Goal: Navigation & Orientation: Find specific page/section

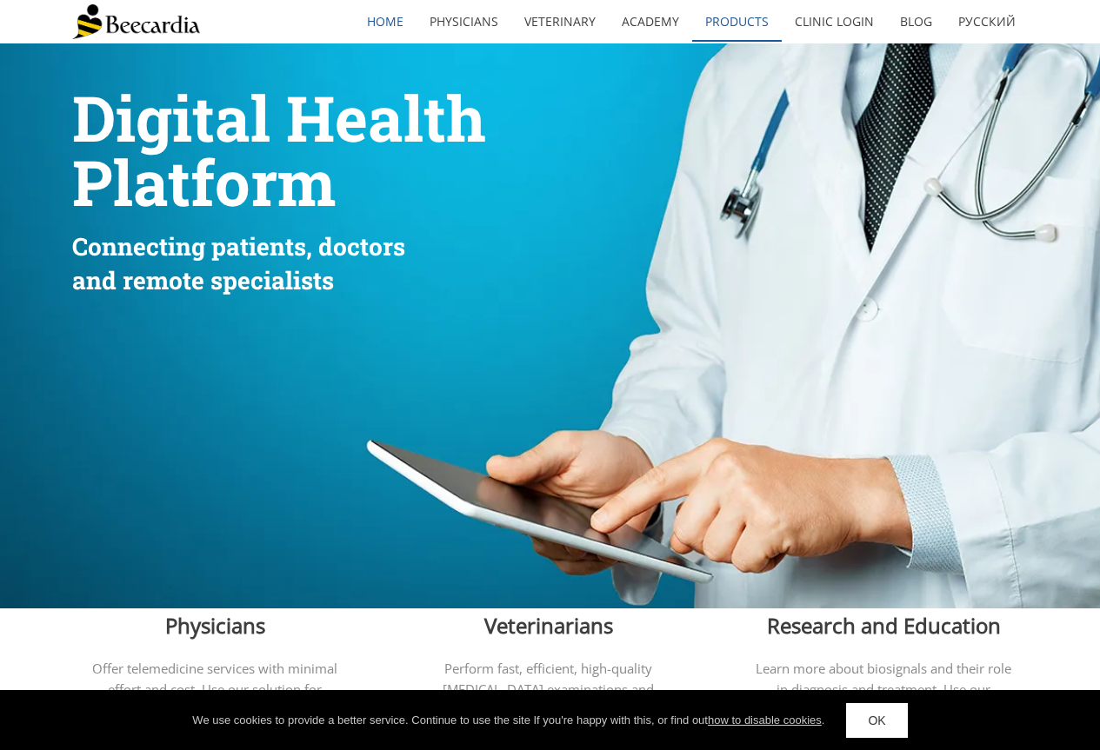
click at [744, 14] on link "Products" at bounding box center [737, 22] width 90 height 40
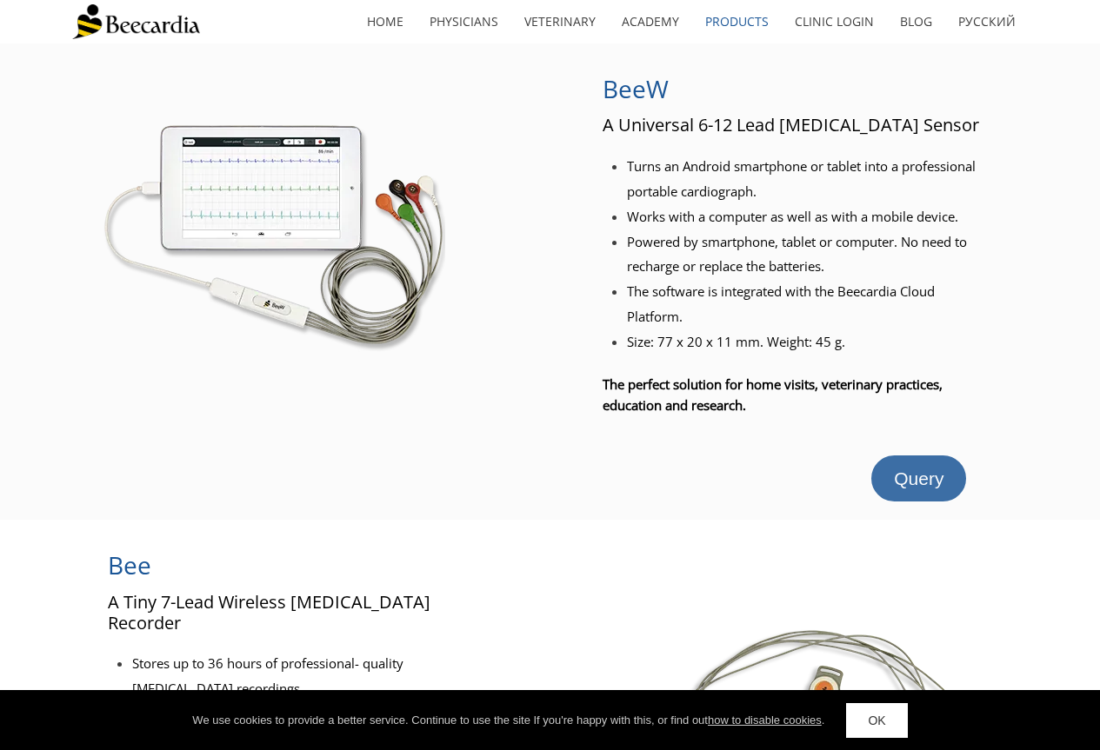
drag, startPoint x: 944, startPoint y: 478, endPoint x: 926, endPoint y: 477, distance: 18.3
click at [944, 477] on link "Query" at bounding box center [918, 479] width 95 height 46
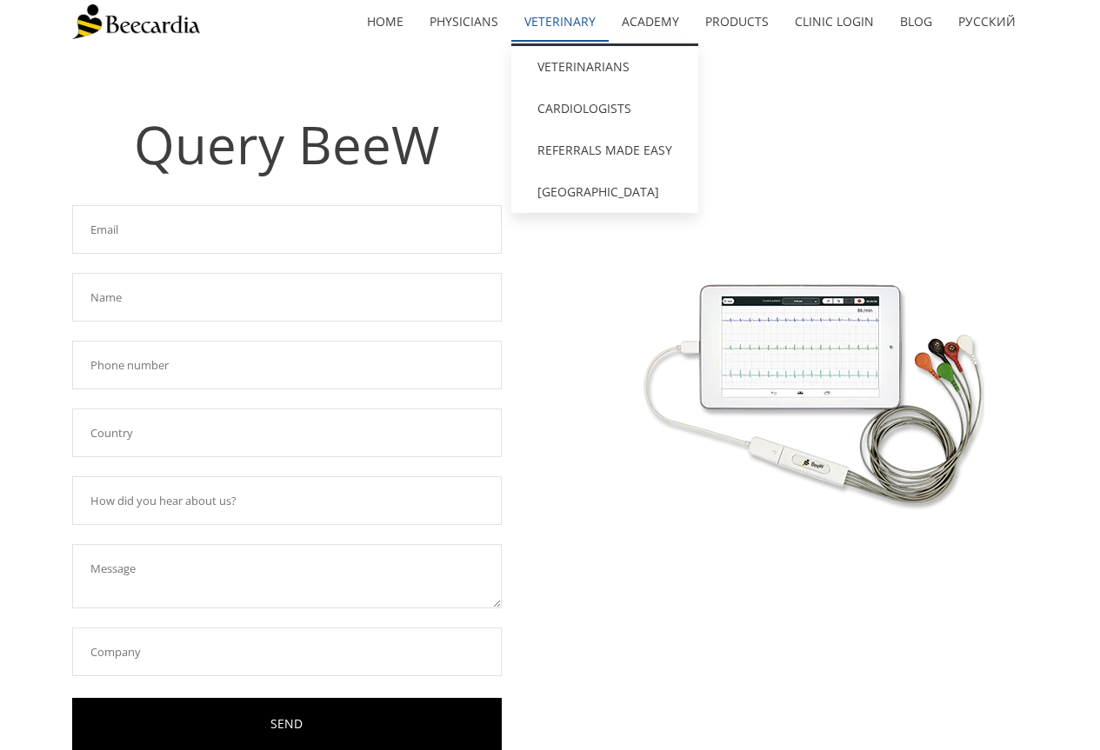
click at [563, 12] on link "Veterinary" at bounding box center [559, 22] width 97 height 40
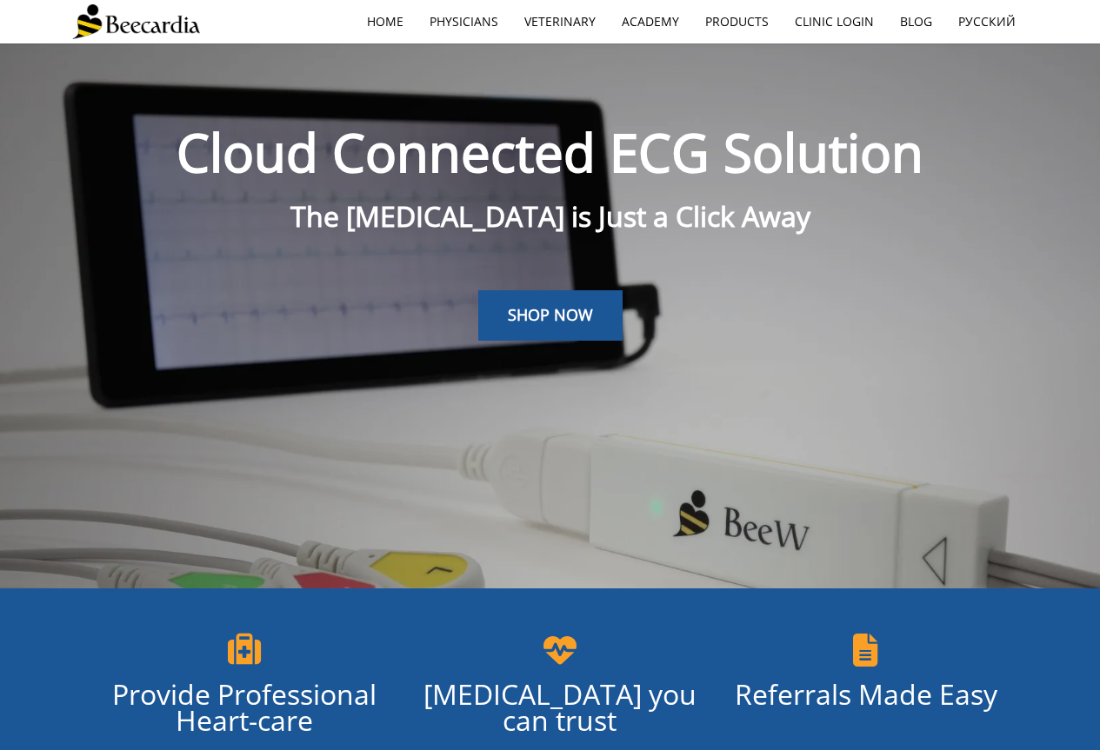
scroll to position [43, 0]
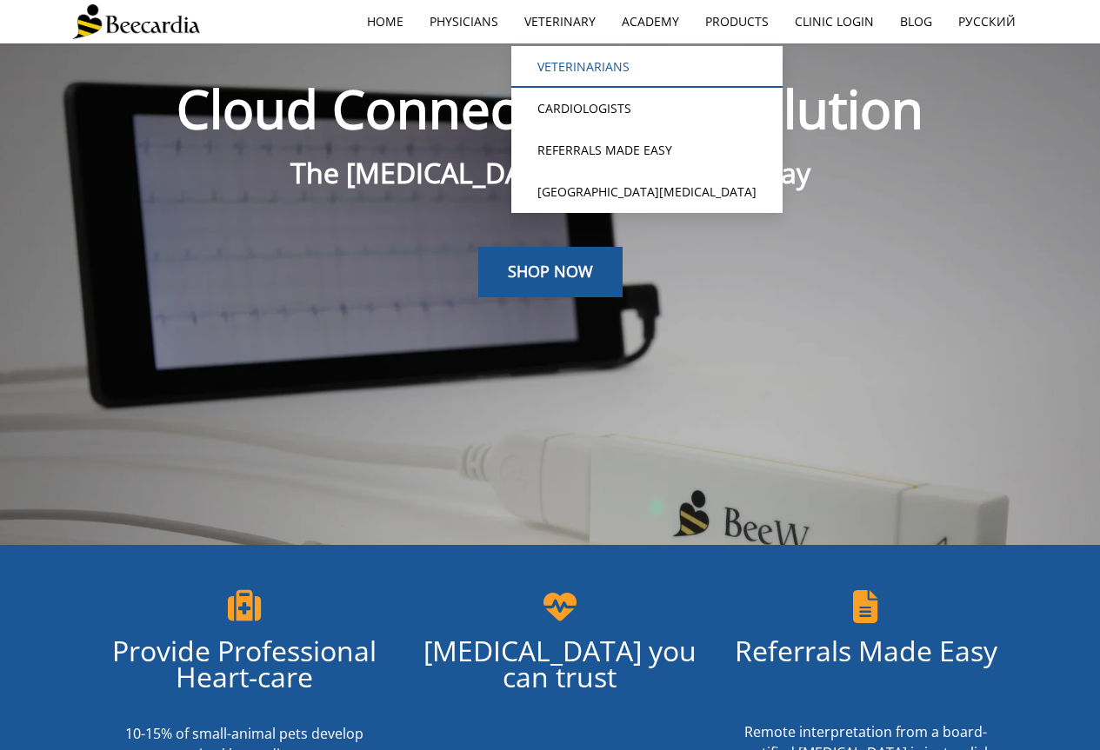
click at [570, 70] on link "Veterinarians" at bounding box center [646, 67] width 271 height 42
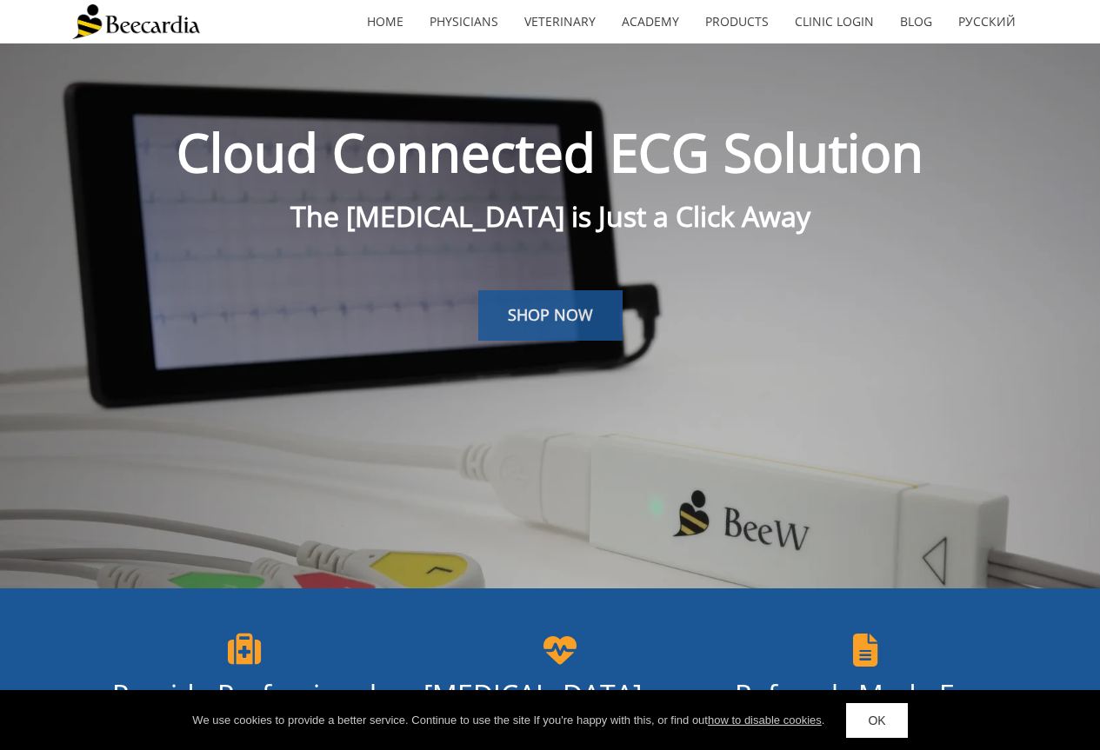
click at [599, 320] on link "SHOP NOW" at bounding box center [550, 315] width 144 height 50
click at [146, 14] on img at bounding box center [136, 21] width 128 height 35
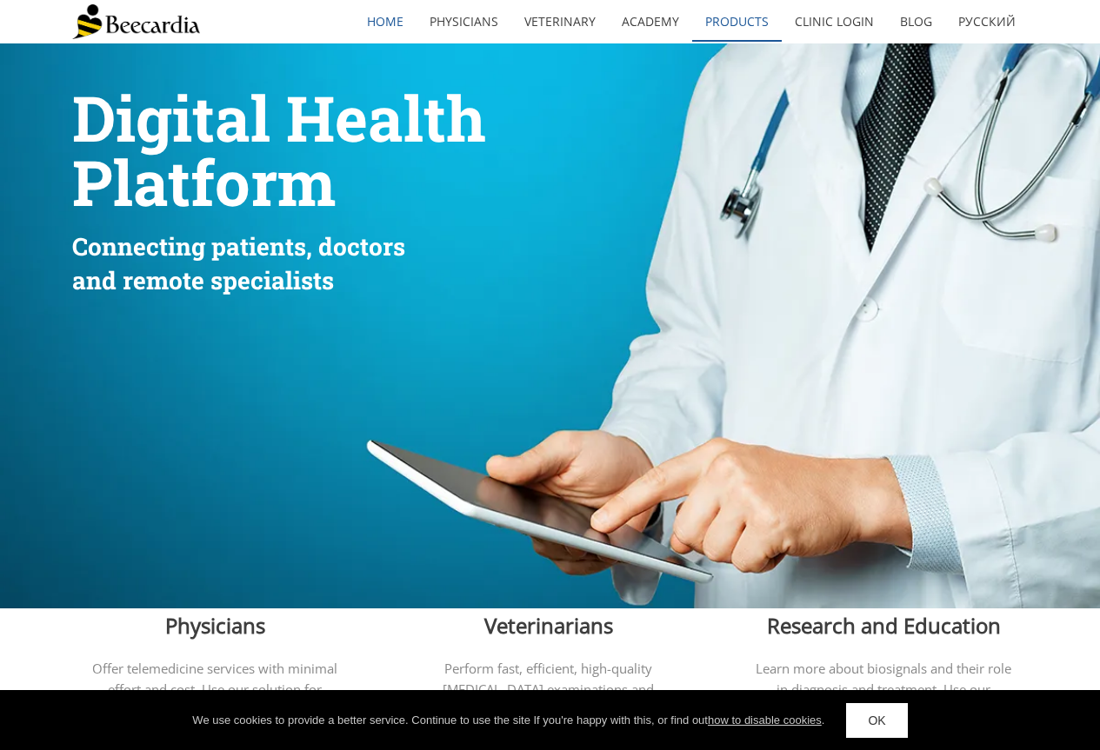
click at [730, 16] on link "Products" at bounding box center [737, 22] width 90 height 40
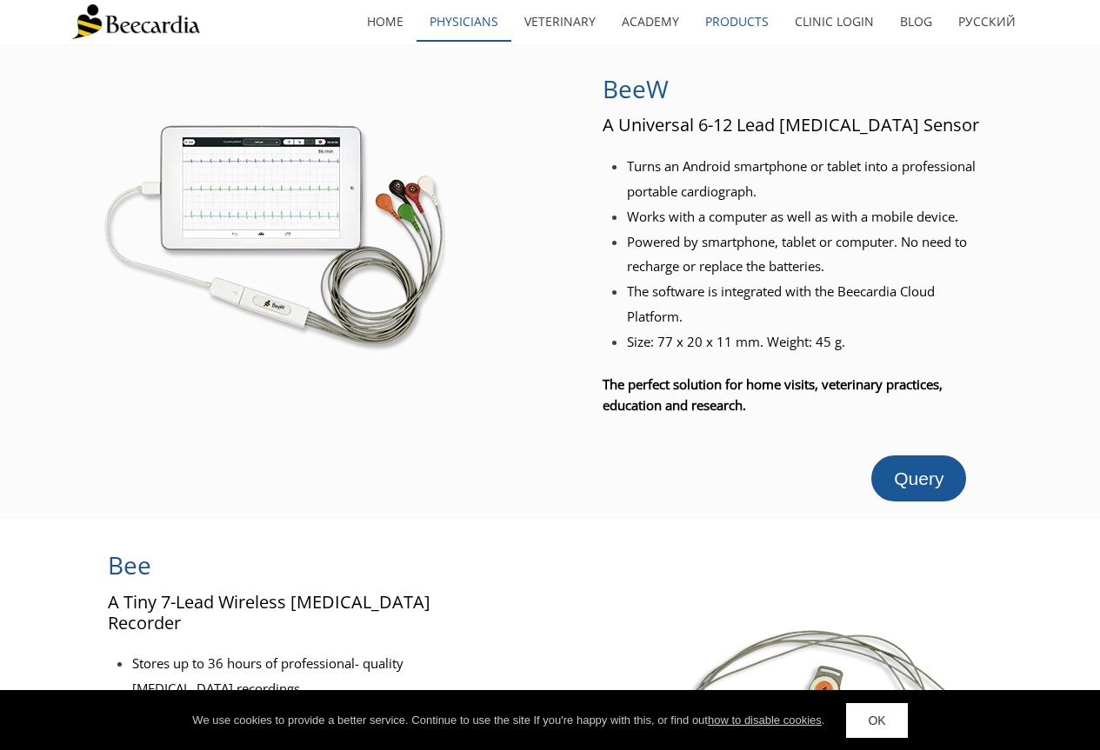
click at [450, 27] on link "Physicians" at bounding box center [464, 22] width 95 height 40
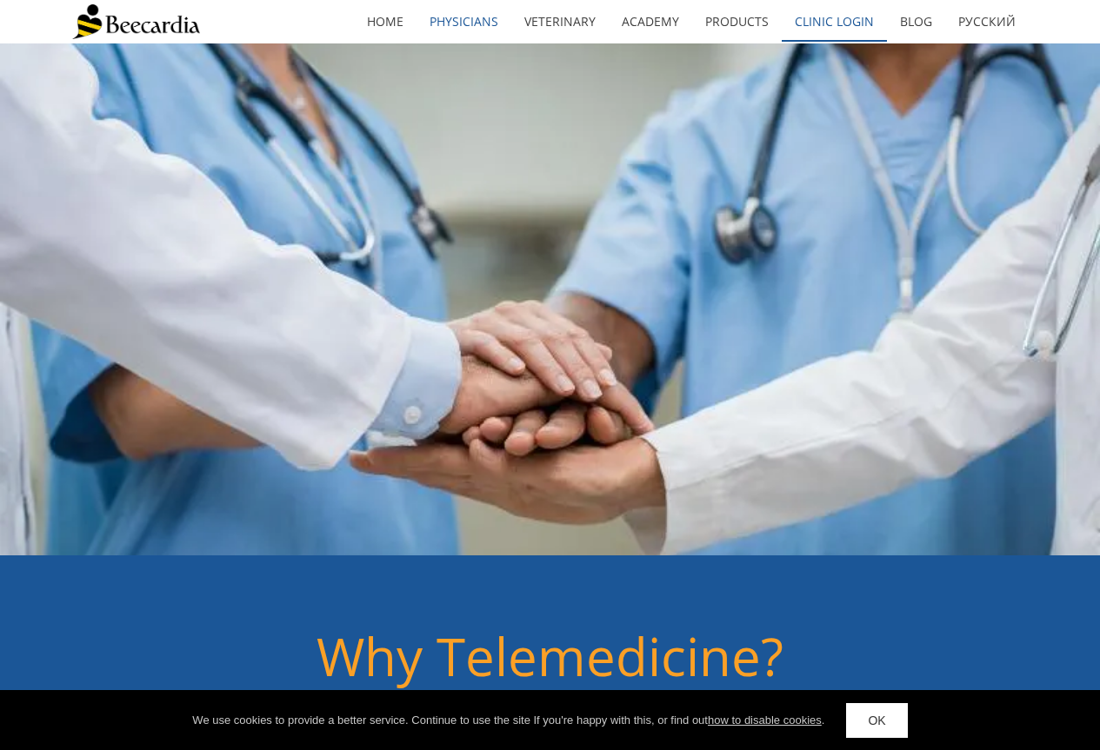
click at [824, 30] on link "Clinic Login" at bounding box center [834, 22] width 105 height 40
